Goal: Task Accomplishment & Management: Use online tool/utility

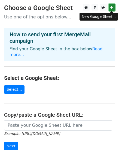
click at [110, 9] on icon at bounding box center [111, 7] width 3 height 4
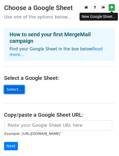
click at [12, 85] on link "Select..." at bounding box center [14, 89] width 20 height 8
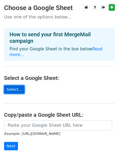
click at [15, 85] on link "Select..." at bounding box center [14, 89] width 20 height 8
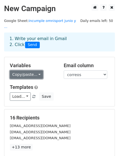
click at [18, 71] on link "Copy/paste..." at bounding box center [26, 75] width 33 height 8
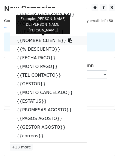
click at [27, 36] on link "{{NOMBRE CLIENTE}}" at bounding box center [48, 40] width 76 height 9
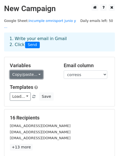
click at [25, 71] on link "Copy/paste..." at bounding box center [26, 75] width 33 height 8
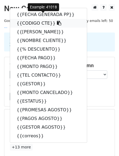
click at [32, 21] on link "{{CODIGO CTE}}" at bounding box center [48, 23] width 76 height 9
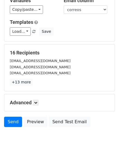
scroll to position [76, 0]
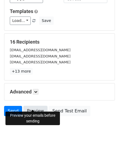
click at [30, 109] on link "Preview" at bounding box center [35, 111] width 24 height 10
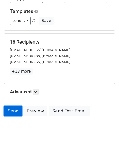
click at [9, 106] on link "Send" at bounding box center [13, 111] width 18 height 10
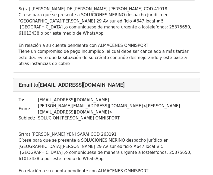
scroll to position [87, 0]
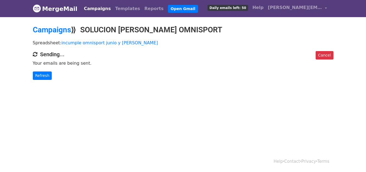
drag, startPoint x: 0, startPoint y: 0, endPoint x: 171, endPoint y: 103, distance: 199.7
click at [171, 103] on html "MergeMail Campaigns Templates Reports Open Gmail Daily emails left: 50 Help [PE…" at bounding box center [183, 86] width 366 height 172
